Goal: Task Accomplishment & Management: Manage account settings

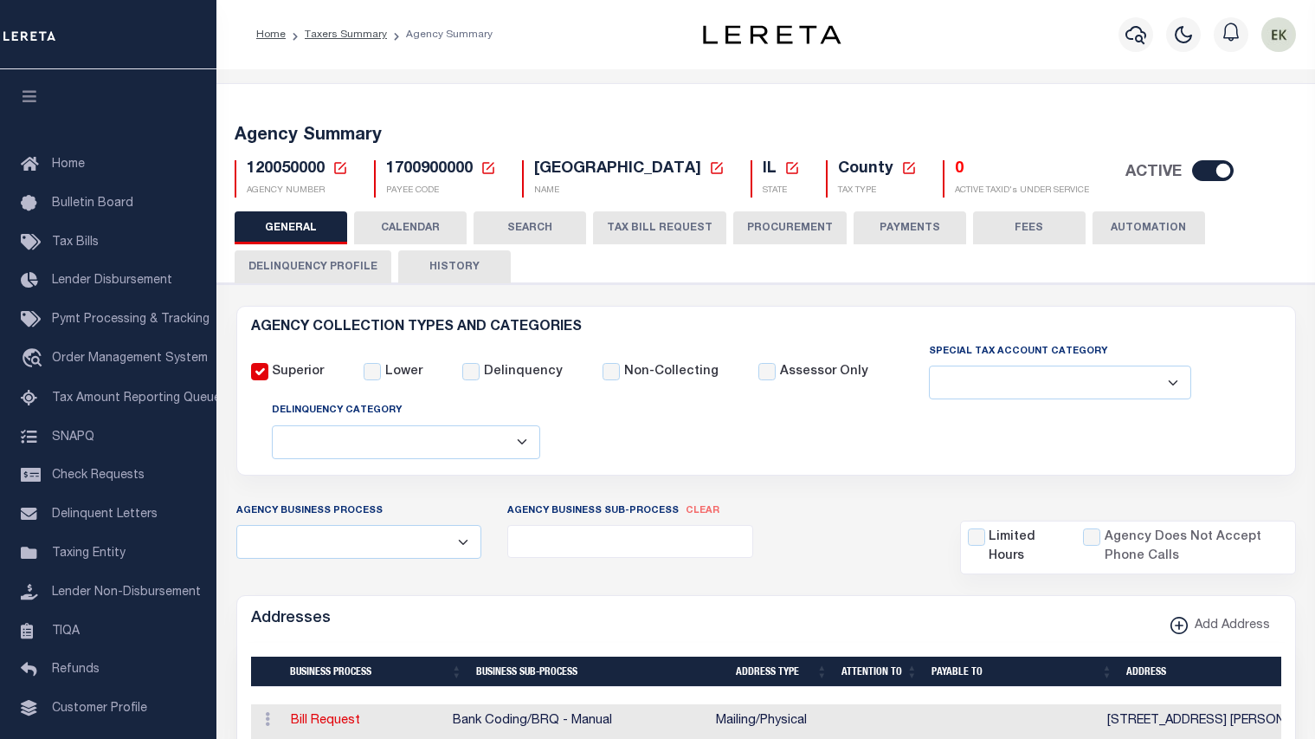
select select
click at [507, 625] on div "Addresses Add Address" at bounding box center [766, 620] width 1058 height 48
click at [340, 171] on icon at bounding box center [341, 168] width 16 height 16
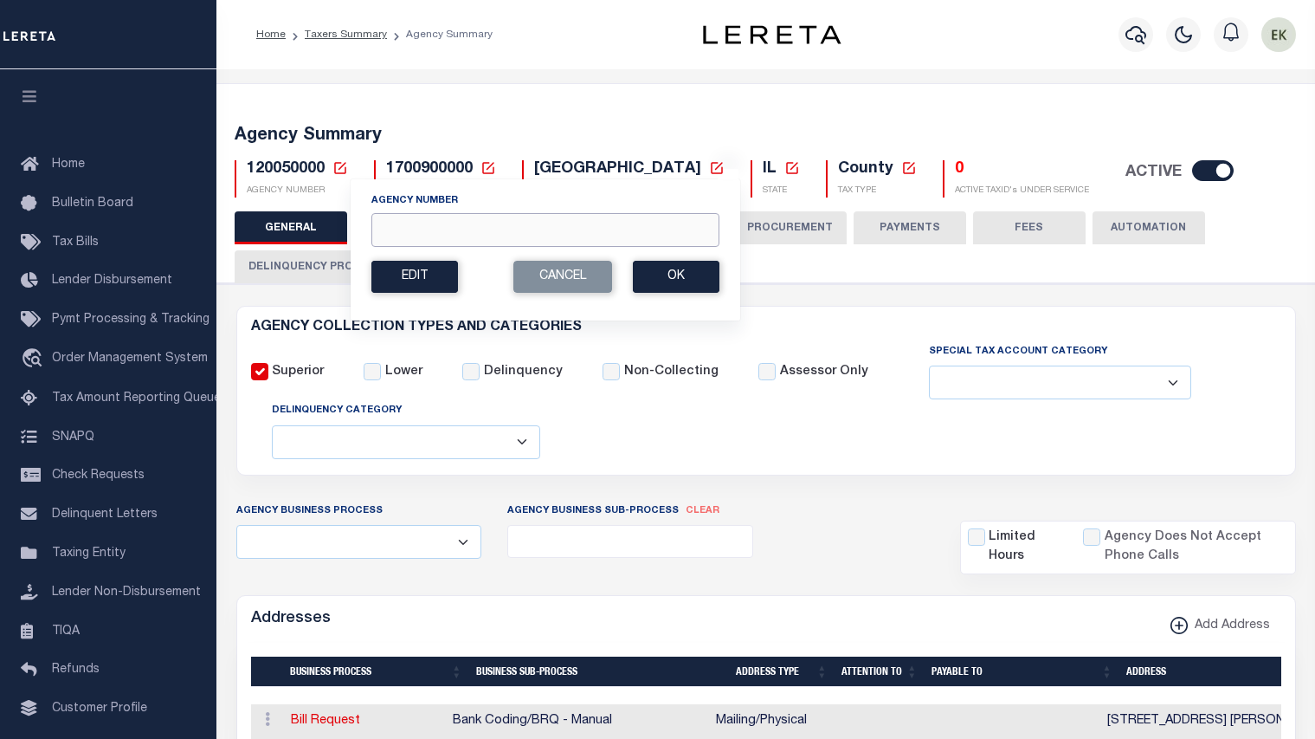
click at [405, 220] on input "Agency Number" at bounding box center [545, 230] width 348 height 34
paste input "210810106"
type input "210810106"
click at [661, 280] on button "Ok" at bounding box center [676, 277] width 87 height 32
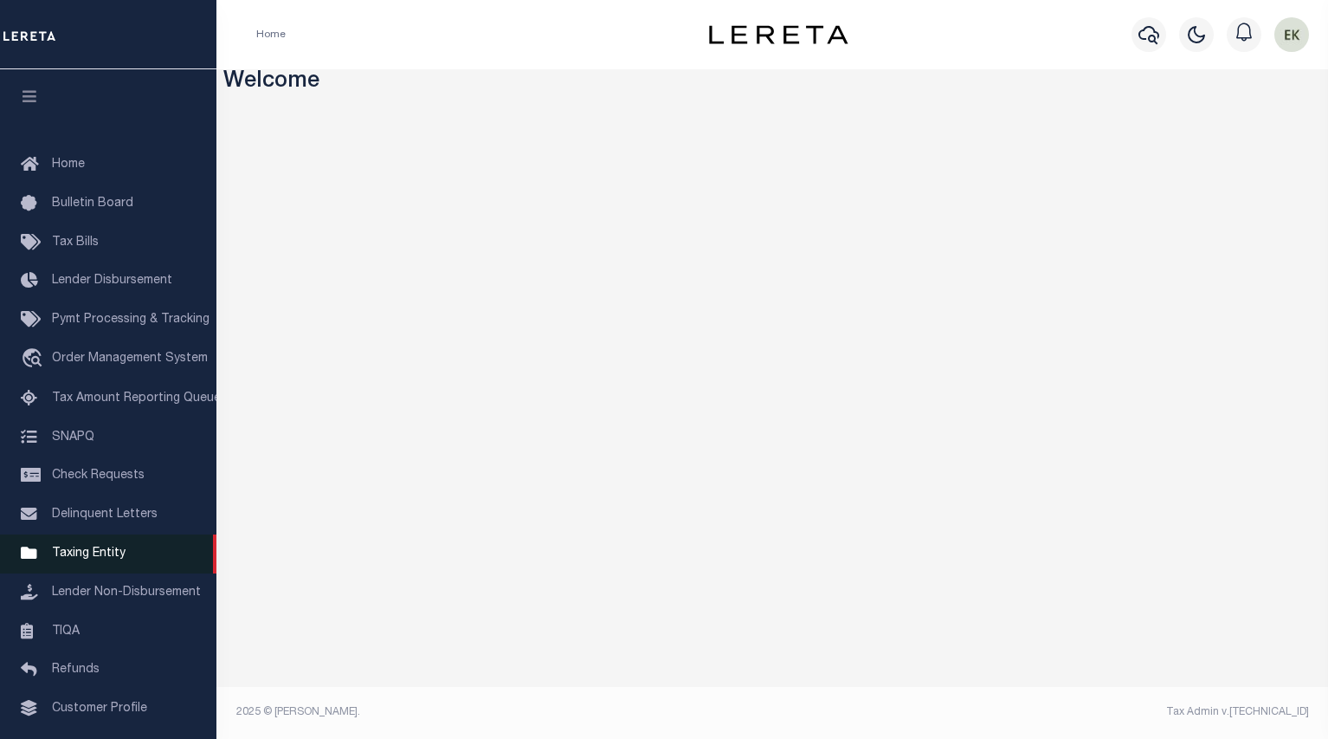
click at [96, 559] on span "Taxing Entity" at bounding box center [89, 553] width 74 height 12
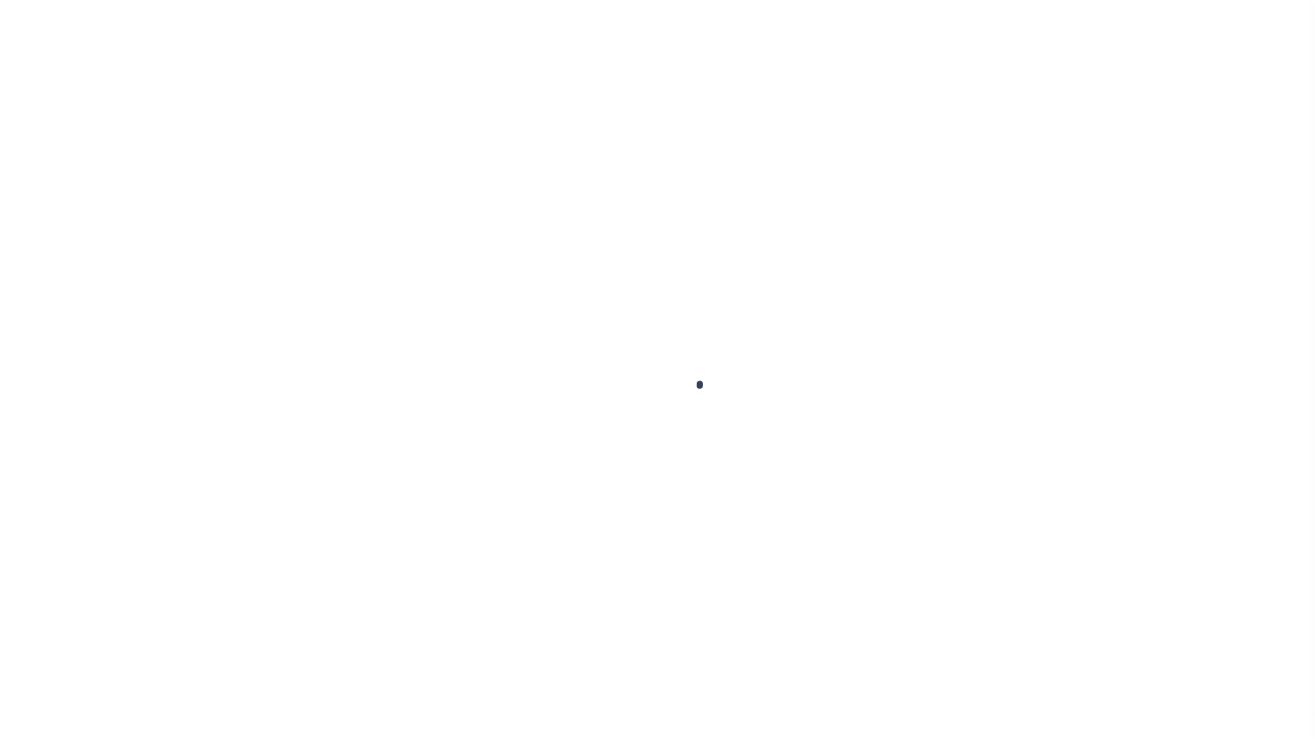
scroll to position [105, 0]
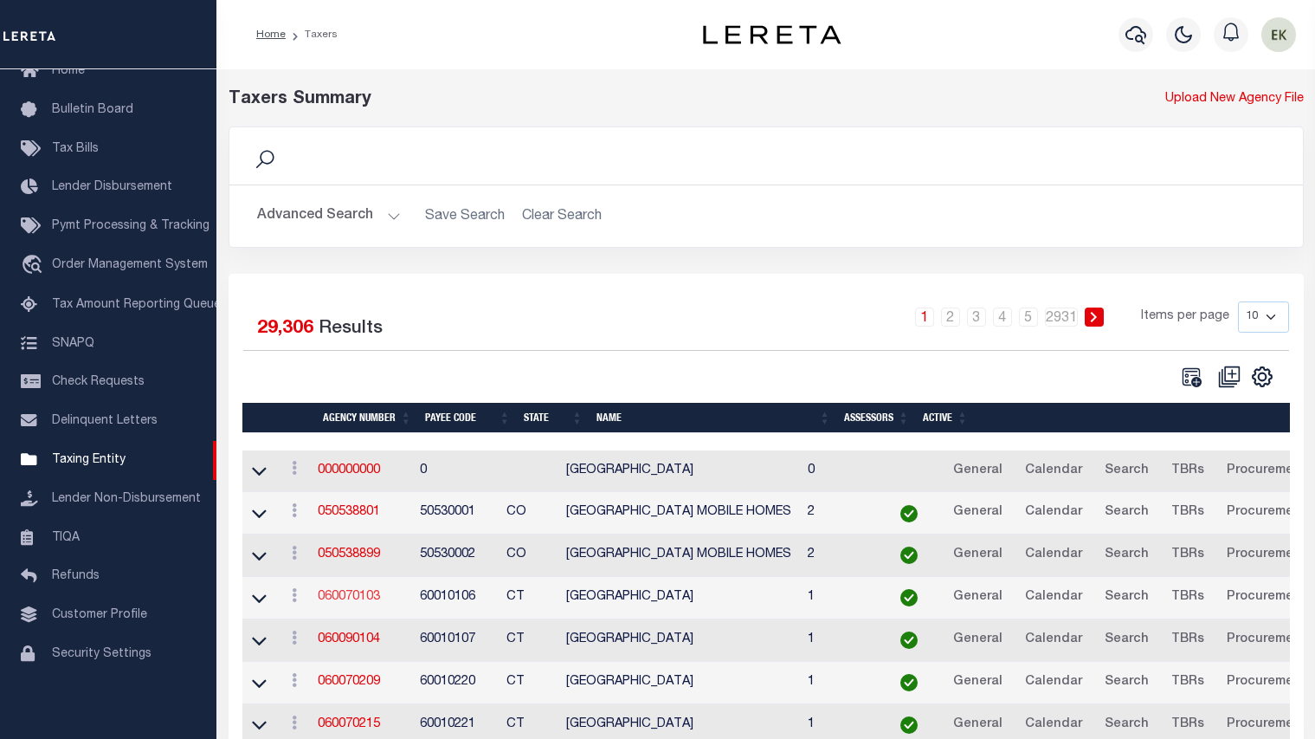
click at [358, 598] on link "060070103" at bounding box center [349, 597] width 62 height 12
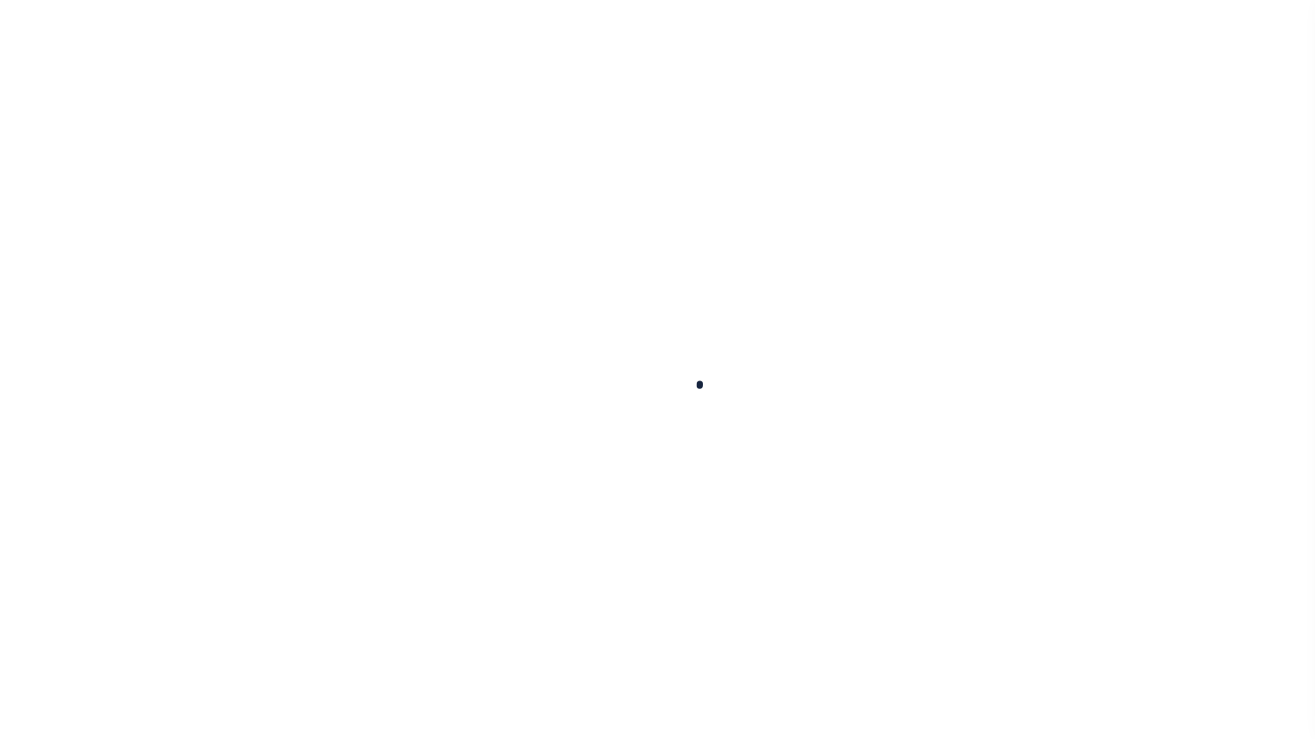
select select
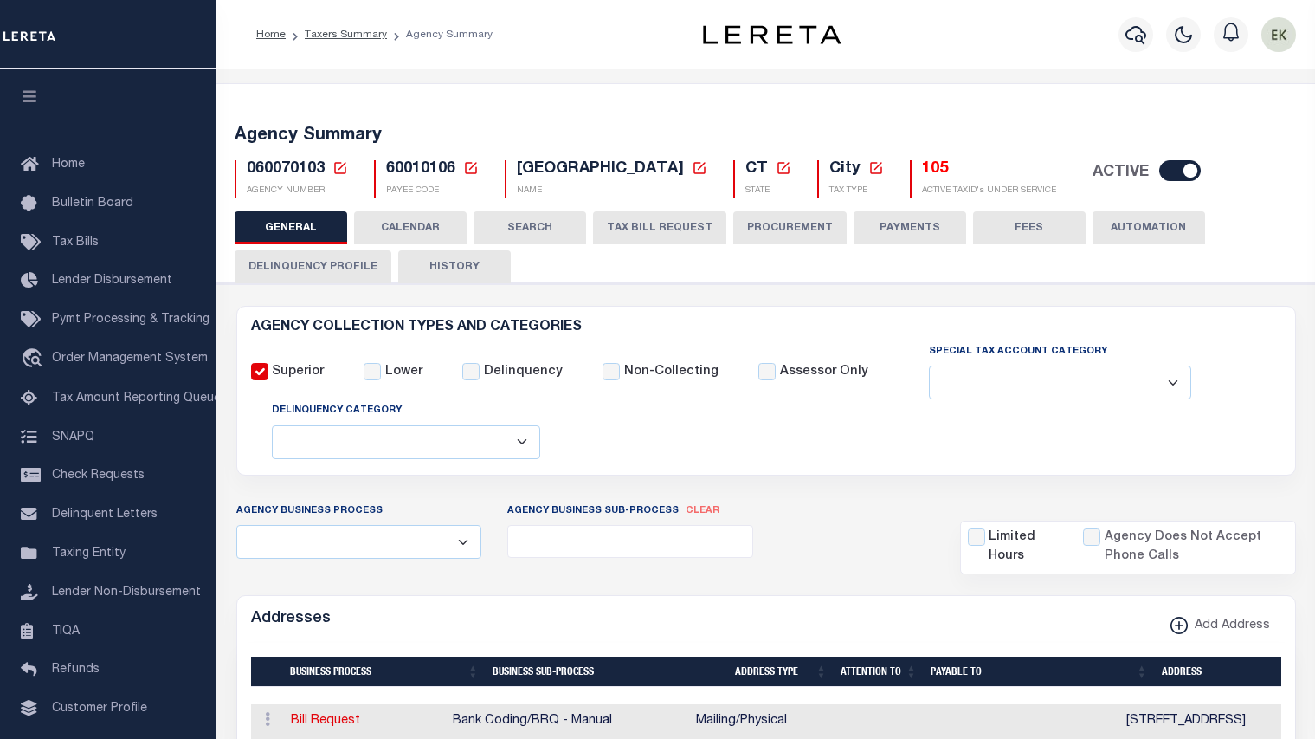
click at [339, 169] on icon at bounding box center [340, 168] width 12 height 12
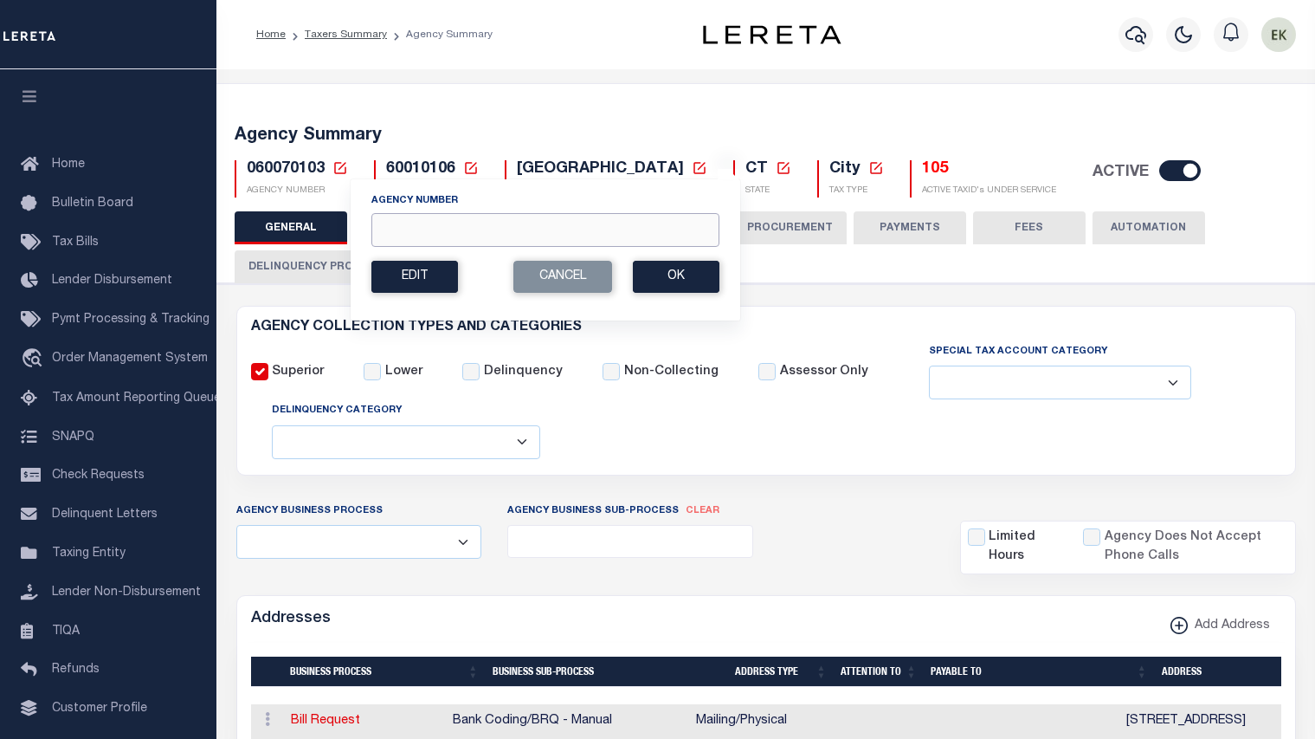
click at [410, 230] on input "Agency Number" at bounding box center [545, 230] width 348 height 34
paste input "210810106"
type input "210810106"
click at [665, 281] on button "Ok" at bounding box center [676, 277] width 87 height 32
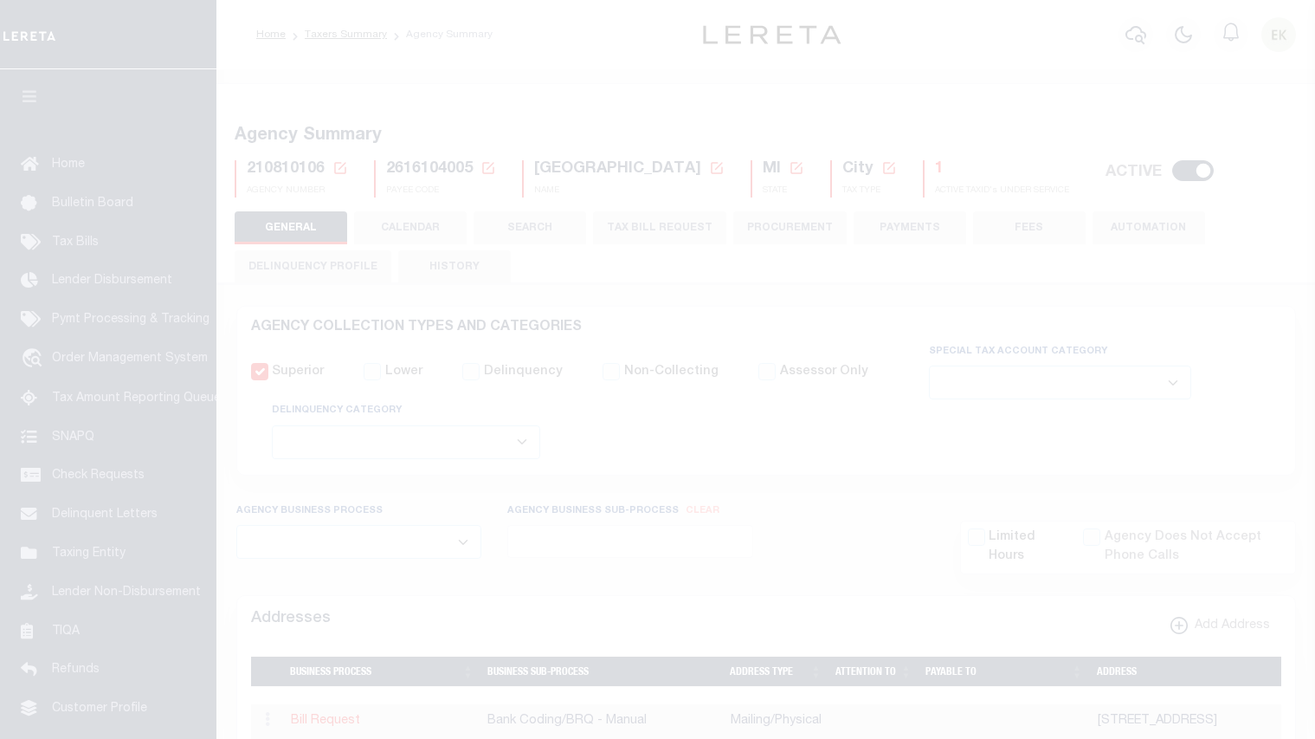
select select
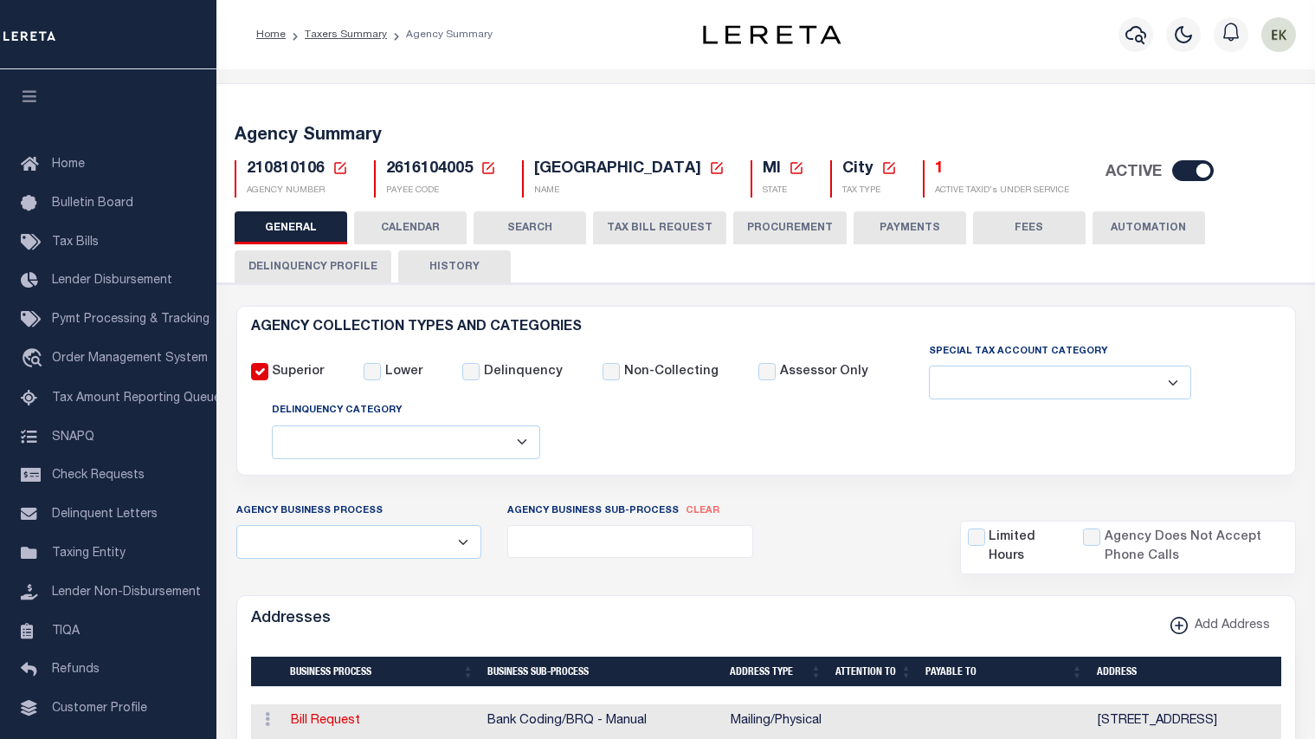
click at [935, 168] on h5 "1" at bounding box center [1002, 169] width 134 height 19
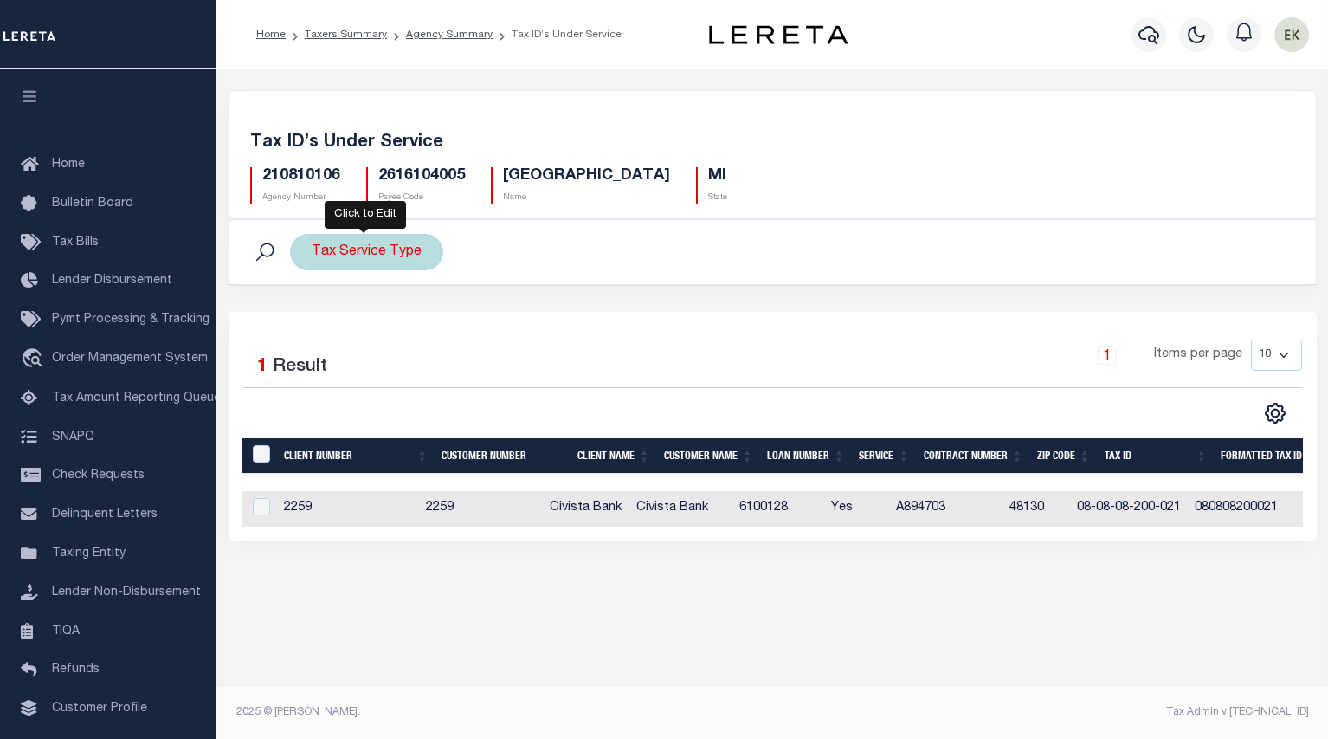
click at [369, 251] on div "Tax Service Type" at bounding box center [366, 252] width 153 height 36
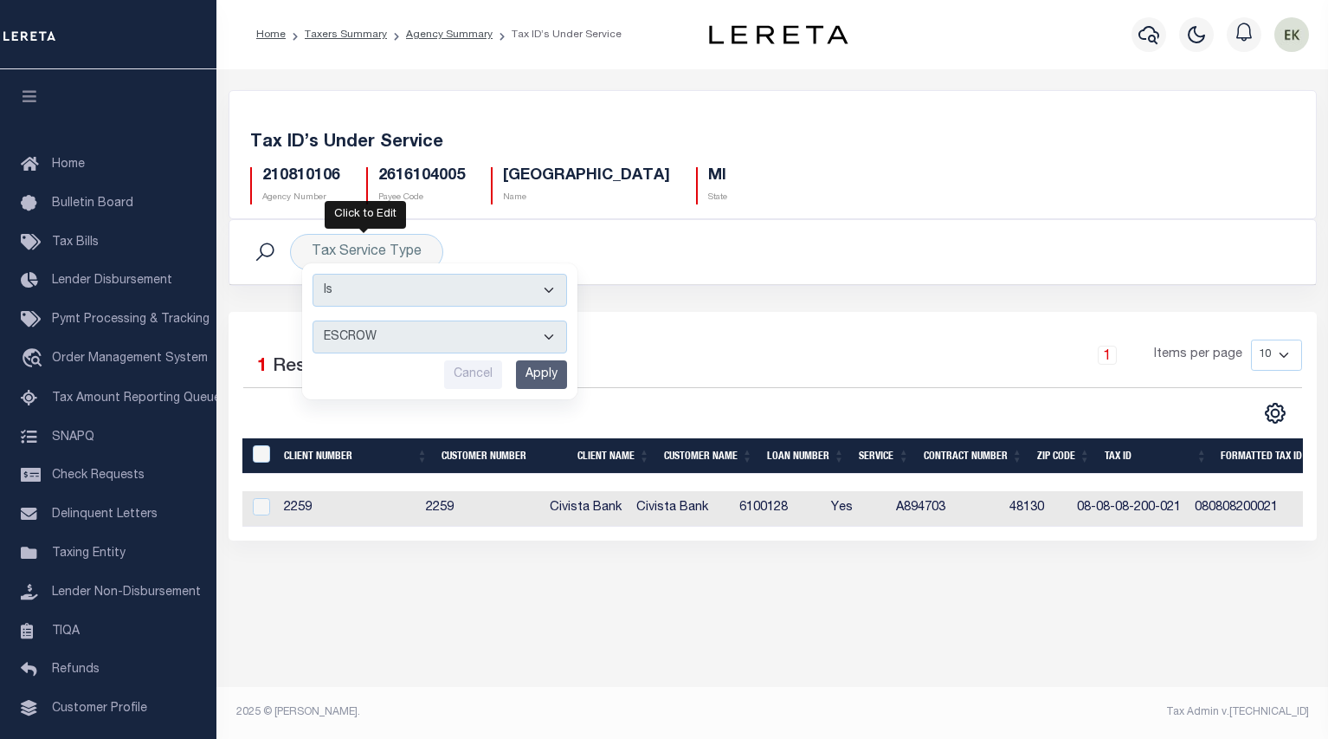
click at [307, 409] on div at bounding box center [508, 413] width 530 height 23
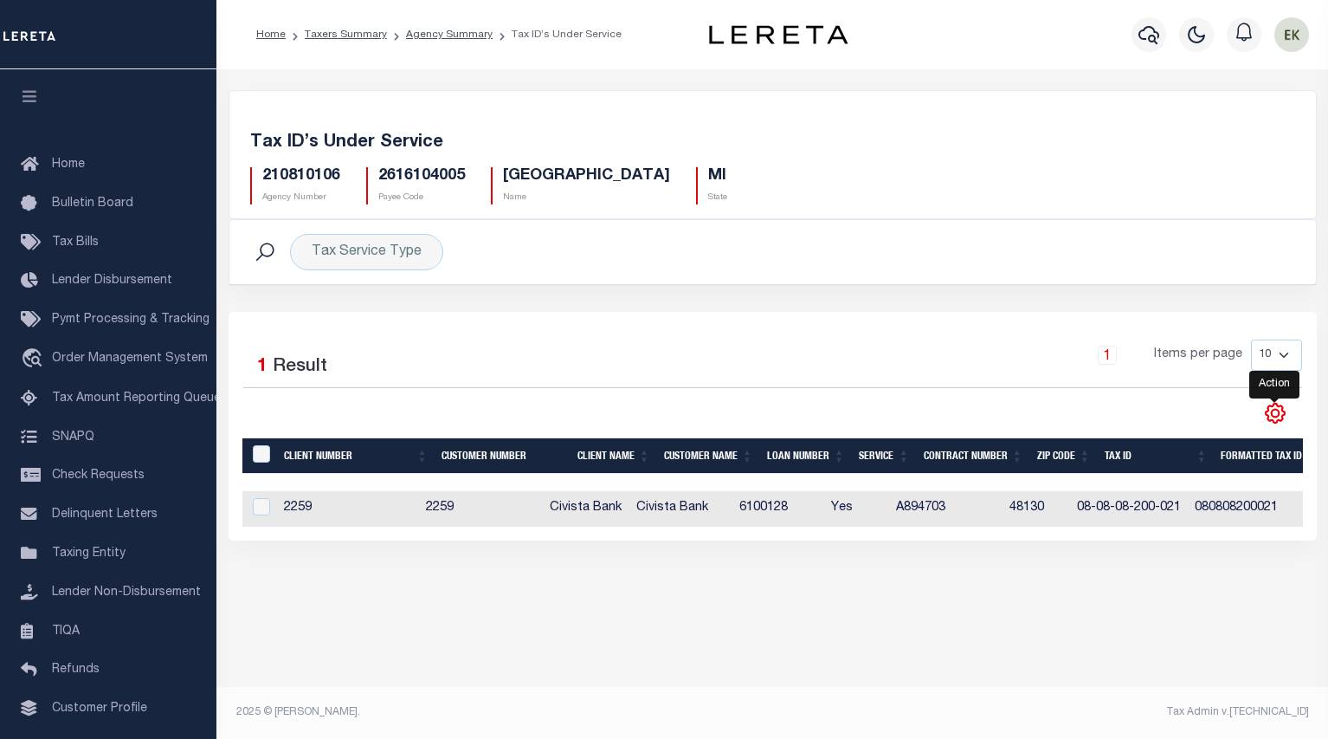
click at [1278, 420] on icon "" at bounding box center [1275, 413] width 23 height 23
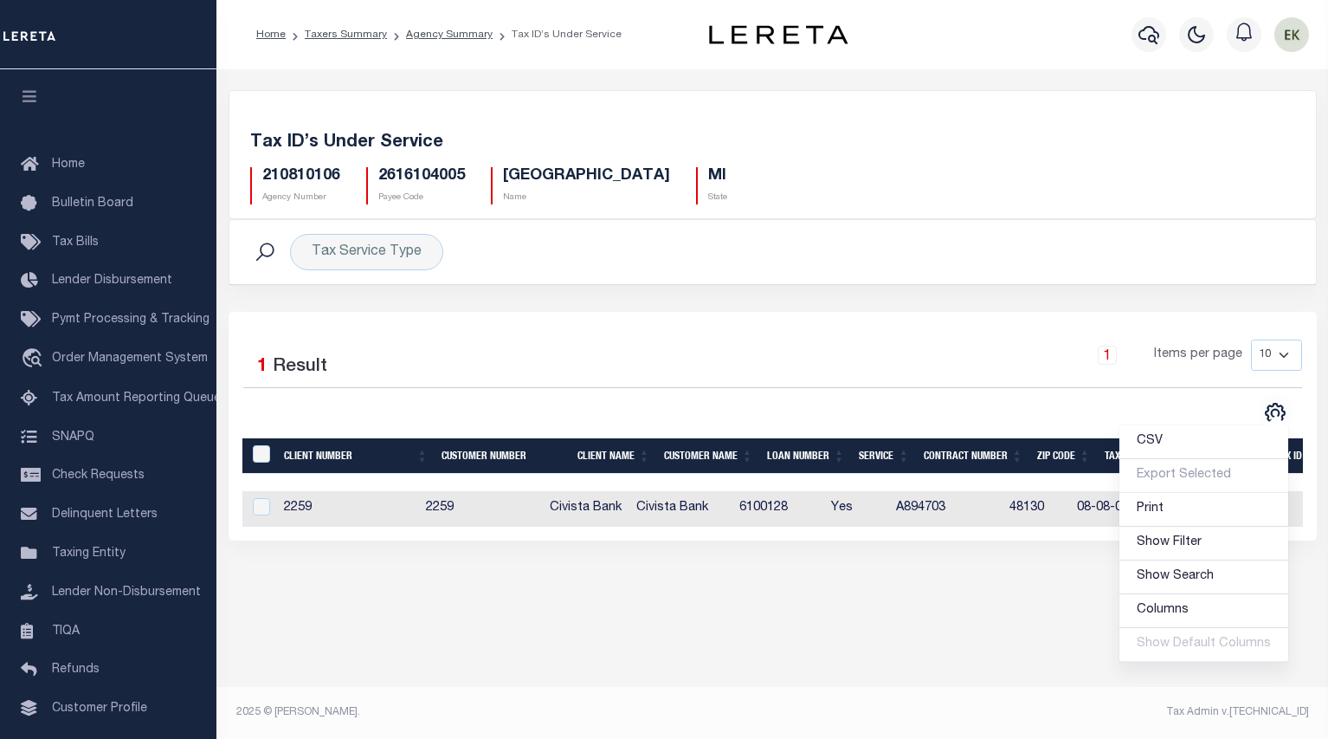
click at [943, 417] on div "CSV Export Selected Print Show Filter Show Search Columns 0: 1: Client Number 2…" at bounding box center [1037, 413] width 530 height 23
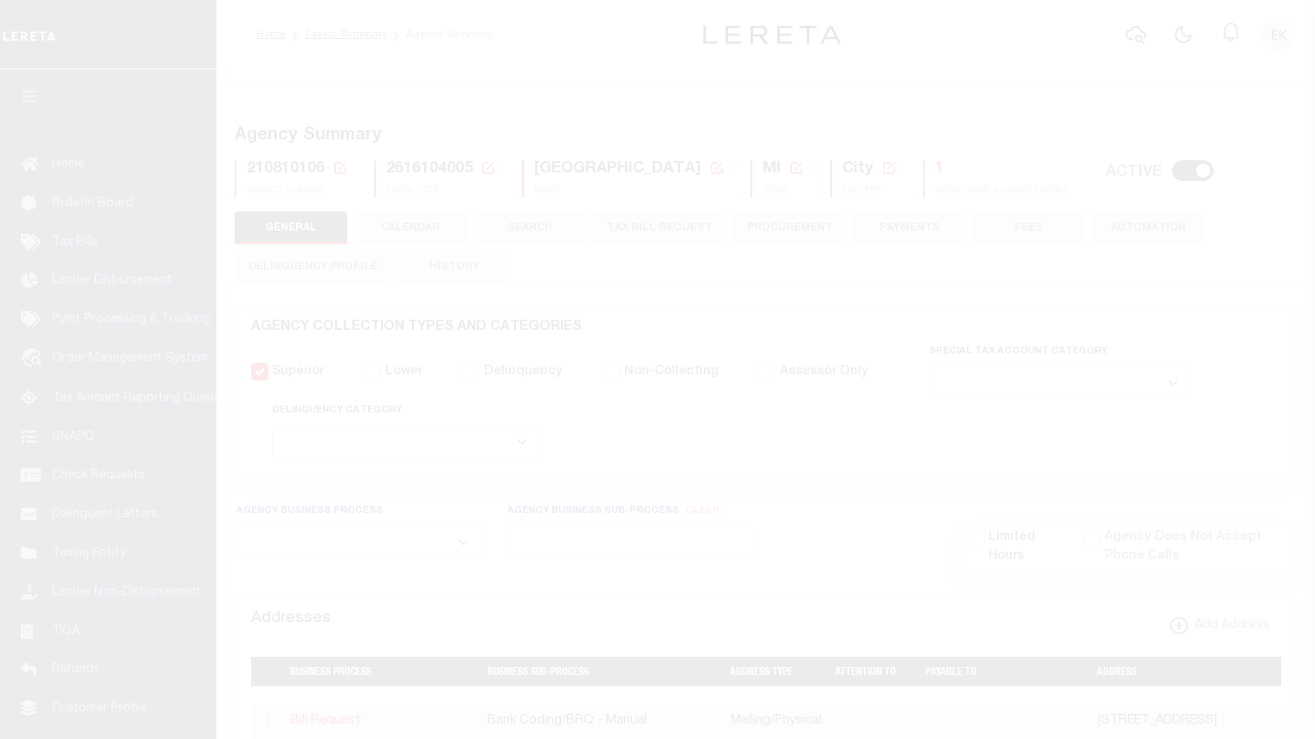
select select
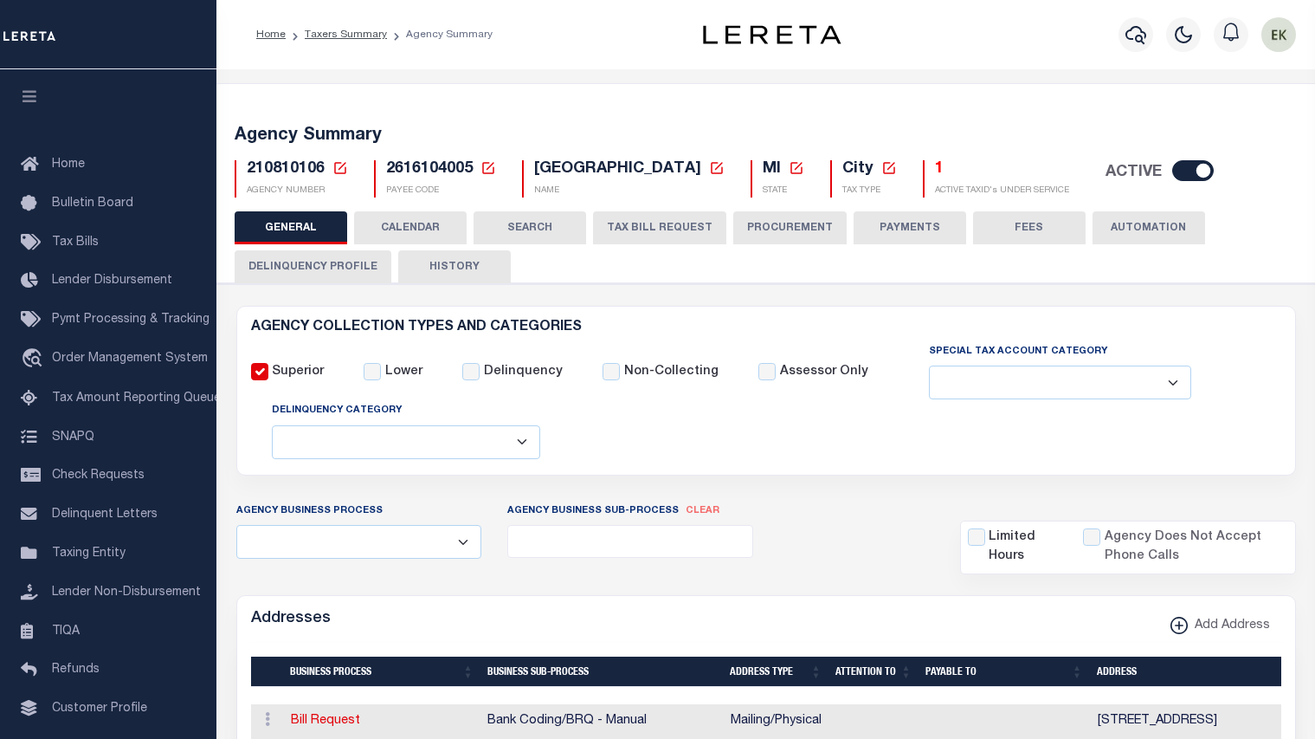
click at [336, 171] on icon at bounding box center [341, 168] width 16 height 16
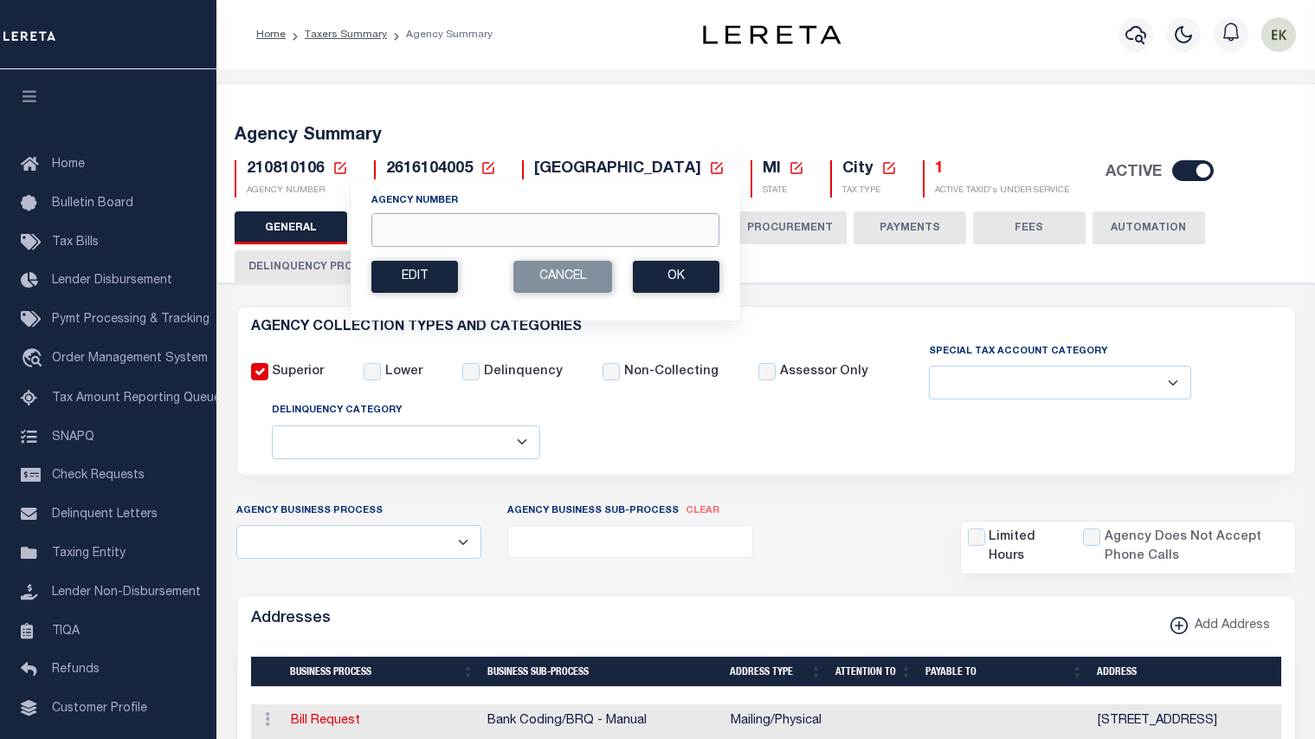
click at [409, 230] on input "Agency Number" at bounding box center [545, 230] width 348 height 34
paste input "120330000"
type input "120330000"
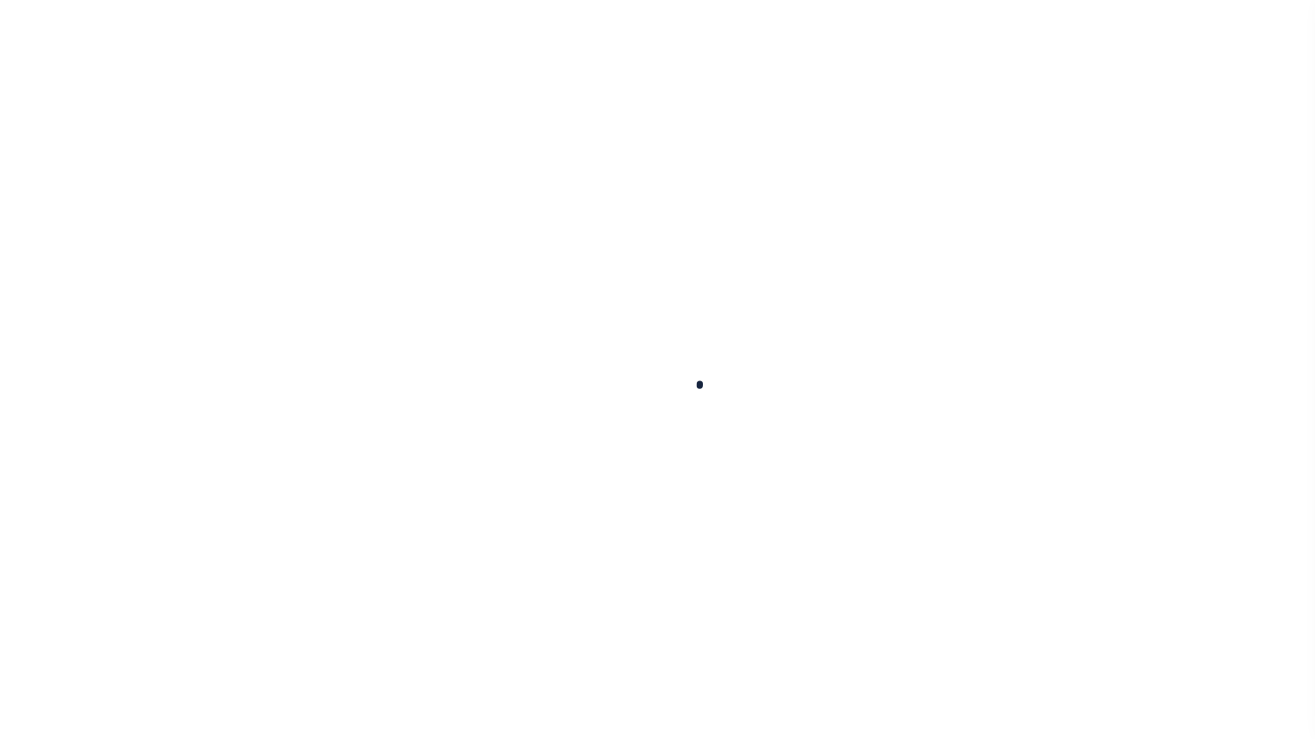
select select
